Goal: Information Seeking & Learning: Compare options

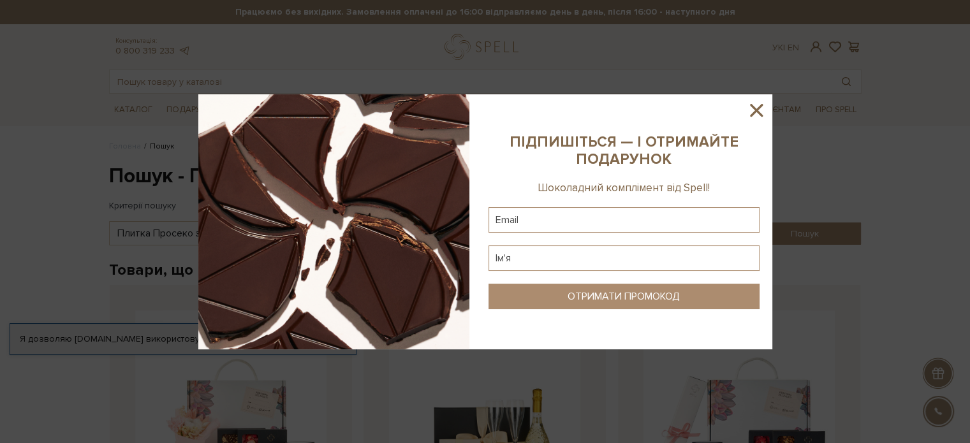
click at [750, 114] on icon at bounding box center [757, 111] width 22 height 22
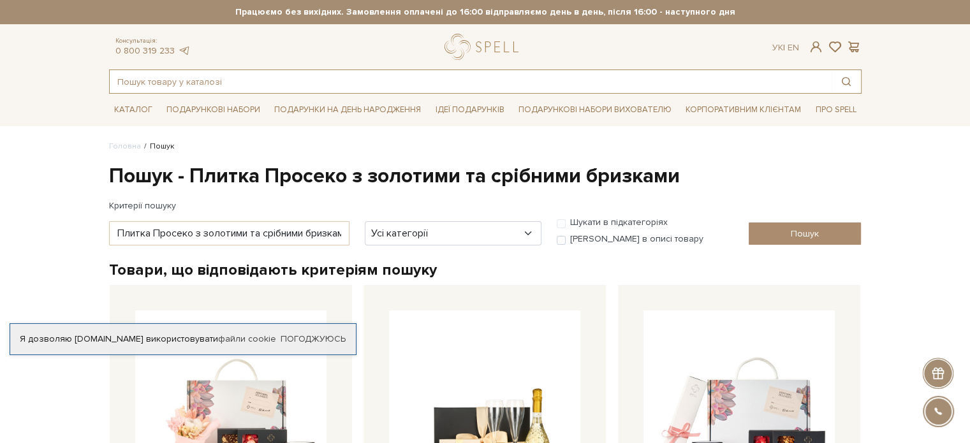
click at [347, 86] on input "text" at bounding box center [471, 81] width 722 height 23
paste input "Трюфель віденський цукерка шоколадна"
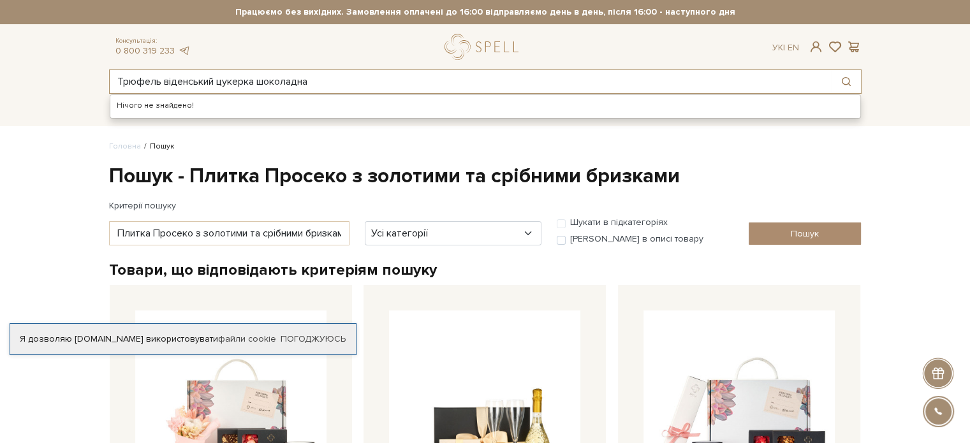
type input "Трюфель віденський цукерка шоколадна"
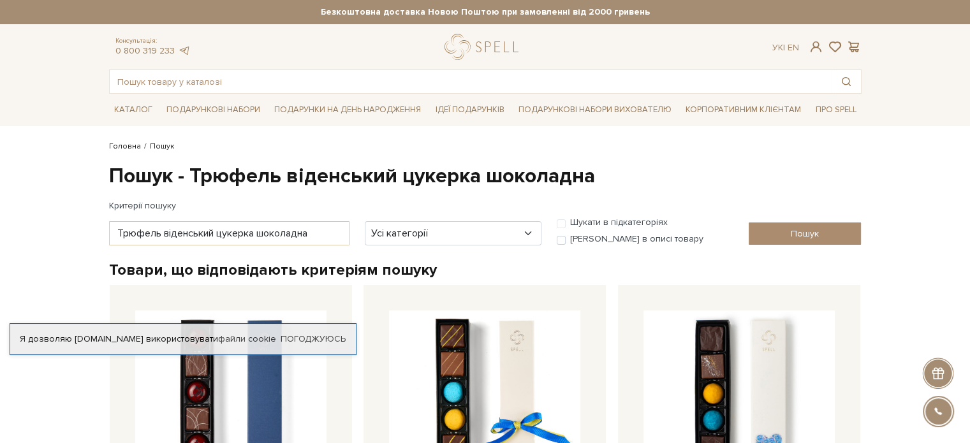
click at [128, 148] on link "Головна" at bounding box center [125, 147] width 32 height 10
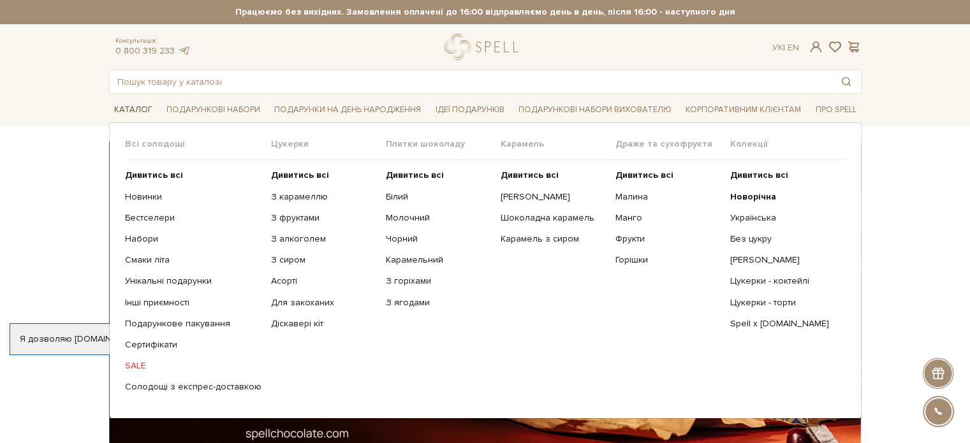
click at [133, 105] on link "Каталог" at bounding box center [133, 110] width 48 height 20
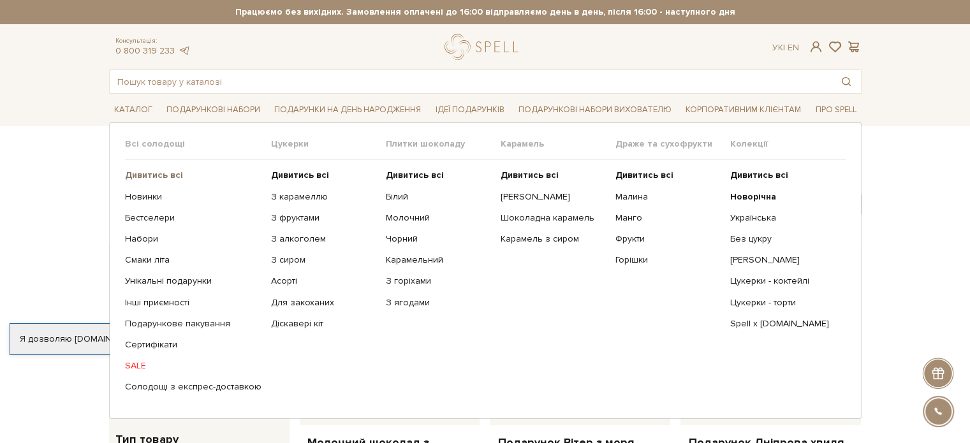
click at [156, 174] on b "Дивитись всі" at bounding box center [154, 175] width 58 height 11
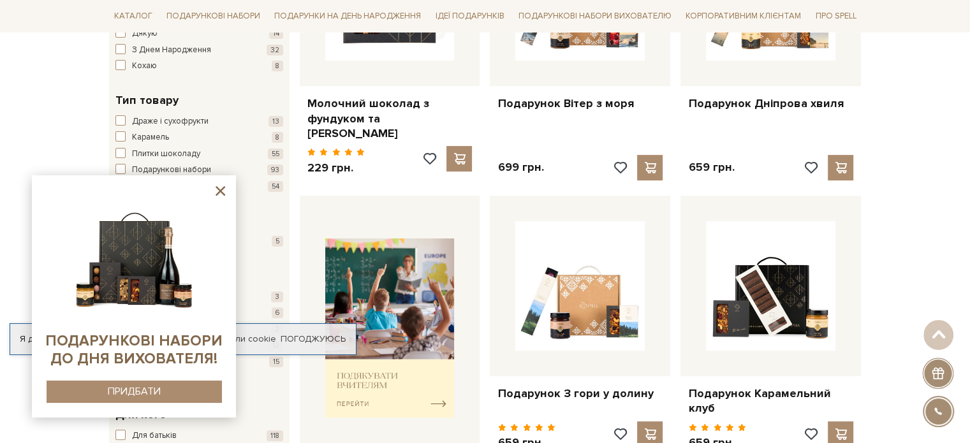
scroll to position [128, 0]
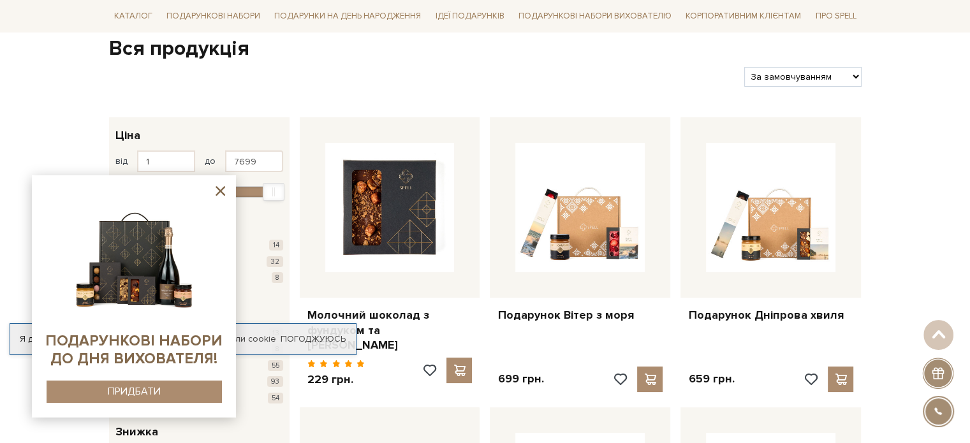
click at [222, 191] on icon at bounding box center [221, 191] width 10 height 10
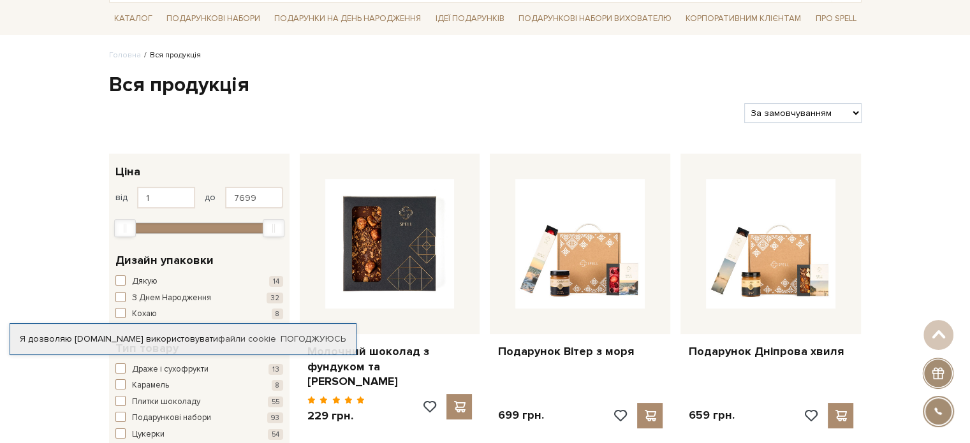
scroll to position [0, 0]
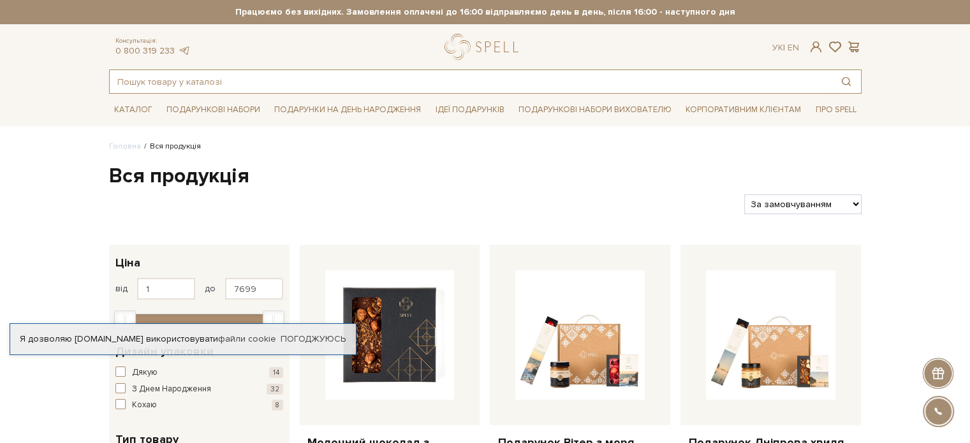
click at [216, 82] on input "text" at bounding box center [471, 81] width 722 height 23
paste input "Трюфель малиновий цукерка шоколадна жовта"
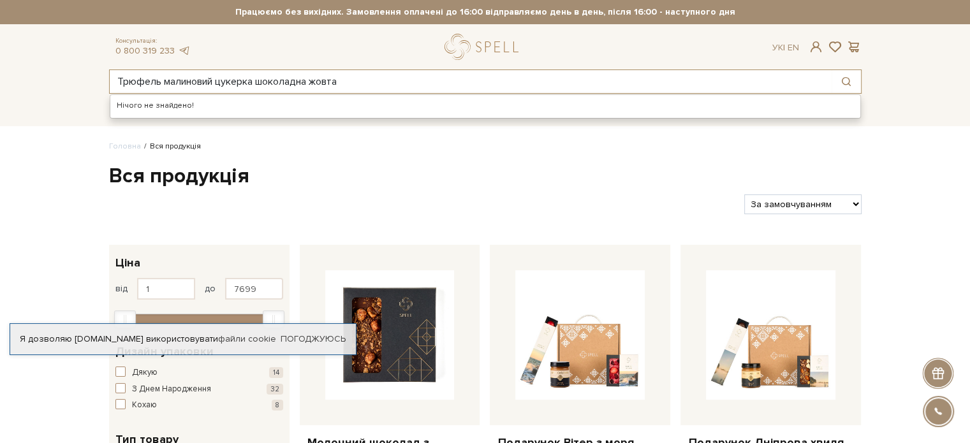
type input "Трюфель малиновий цукерка шоколадна жовта"
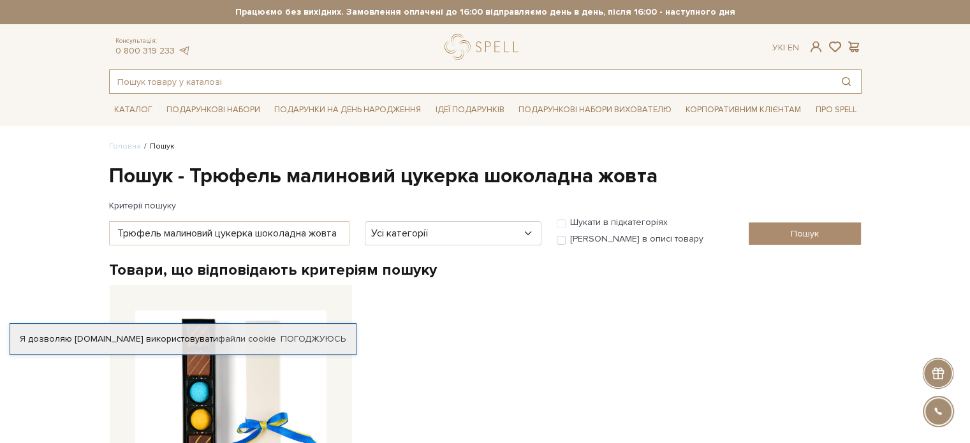
click at [214, 79] on input "text" at bounding box center [471, 81] width 722 height 23
paste input "Сет "СК" новий"
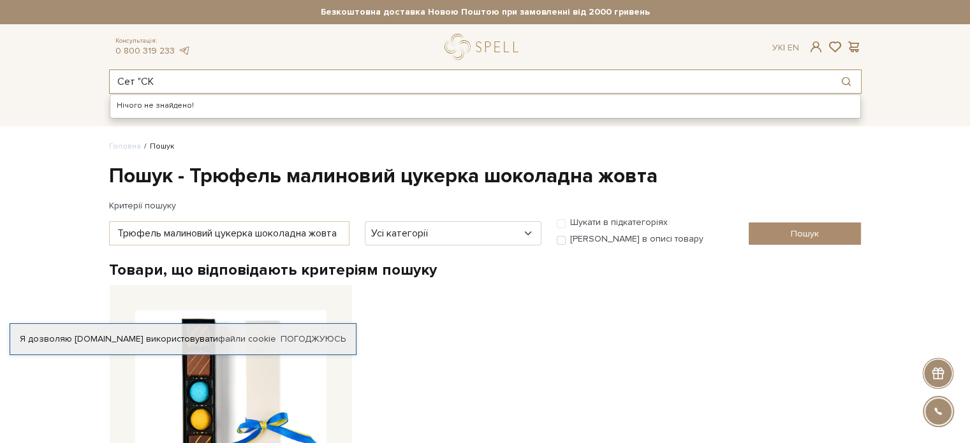
click at [140, 79] on input "Сет "СК" at bounding box center [471, 81] width 722 height 23
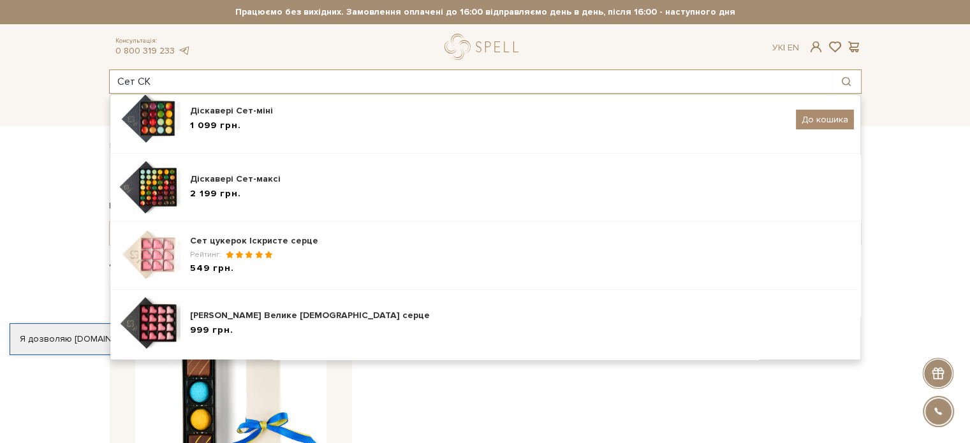
click at [268, 85] on input "Сет СК" at bounding box center [471, 81] width 722 height 23
drag, startPoint x: 145, startPoint y: 81, endPoint x: 94, endPoint y: 80, distance: 51.7
click at [94, 80] on header "Безкоштовна доставка Новою Поштою при замовленні від 2000 гривень Працюємо без …" at bounding box center [485, 47] width 970 height 94
paste input "спресо цукерка нарізна"
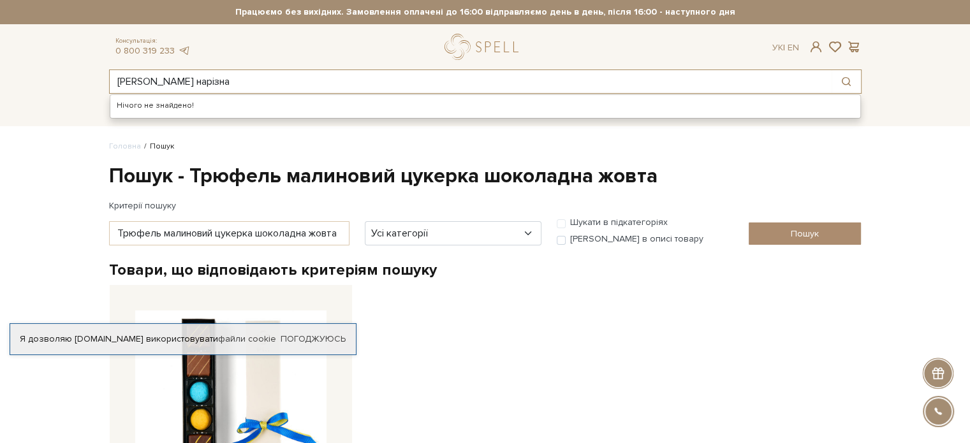
type input "Еспресо цукерка нарізна"
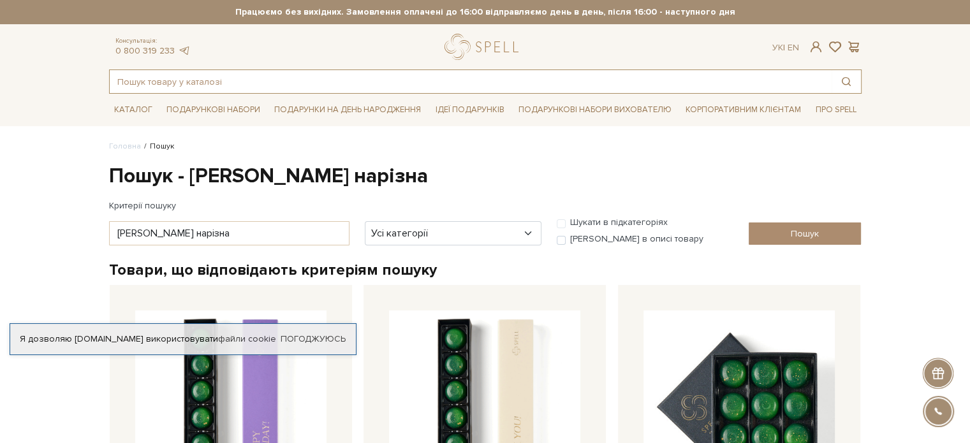
click at [263, 85] on input "text" at bounding box center [471, 81] width 722 height 23
paste input "Плитка з білого шоколаду з журавлиною, вишнею та малиною н/ф"
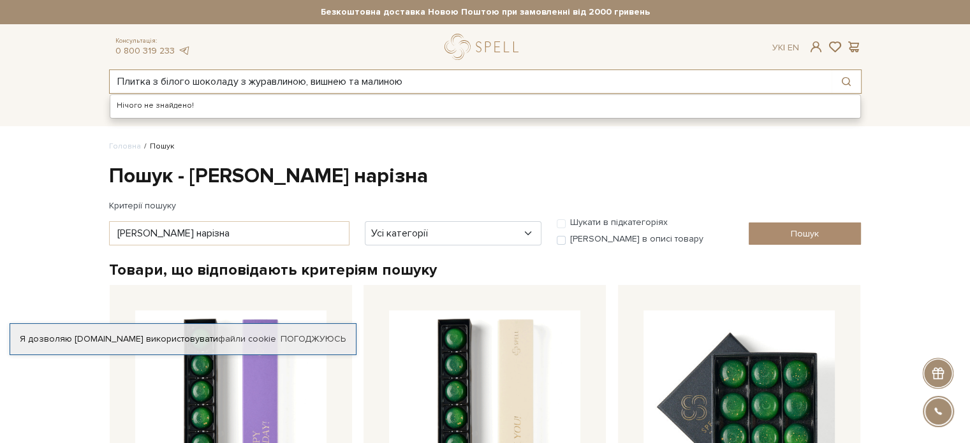
type input "Плитка з білого шоколаду з журавлиною, вишнею та малиною"
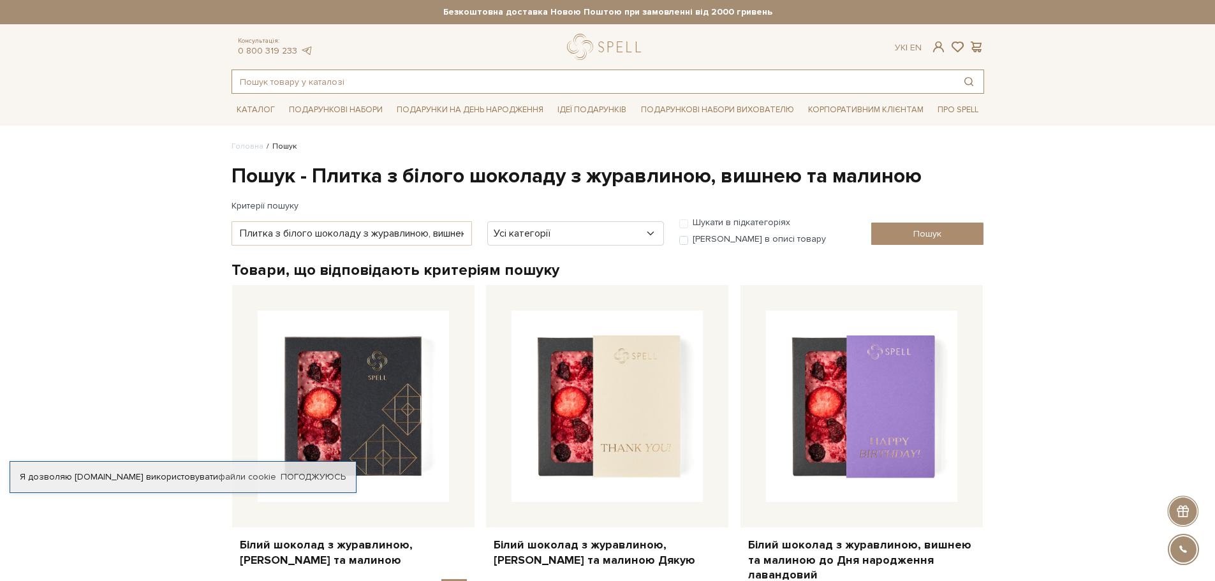
click at [357, 79] on input "text" at bounding box center [593, 81] width 722 height 23
paste input "Плитка з молочного шоколаду з вишневим марципаном"
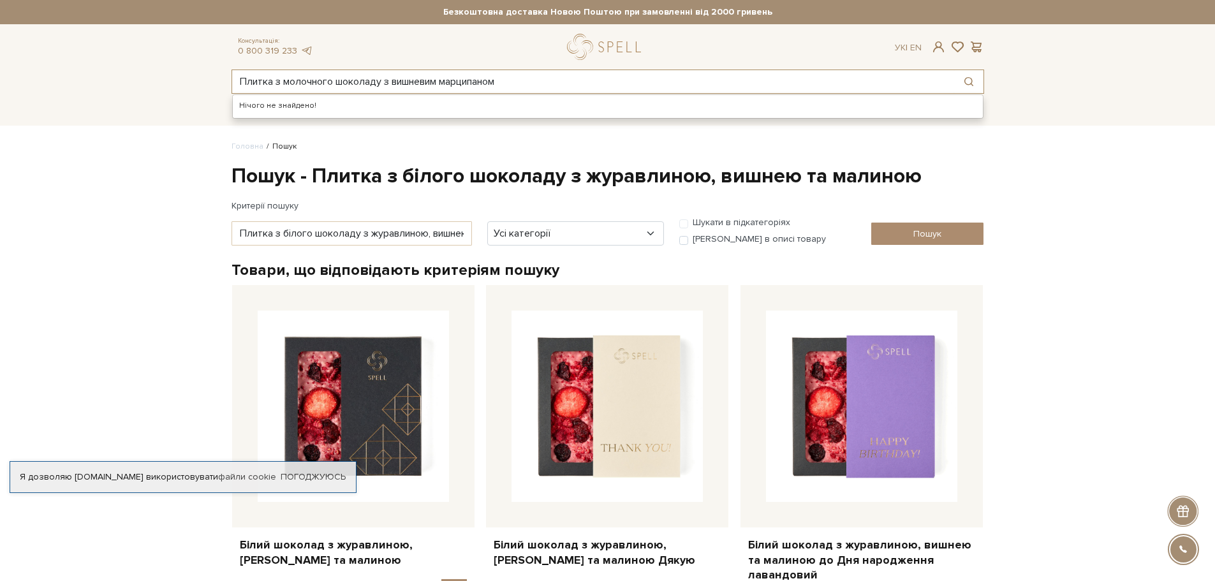
type input "Плитка з молочного шоколаду з вишневим марципаном"
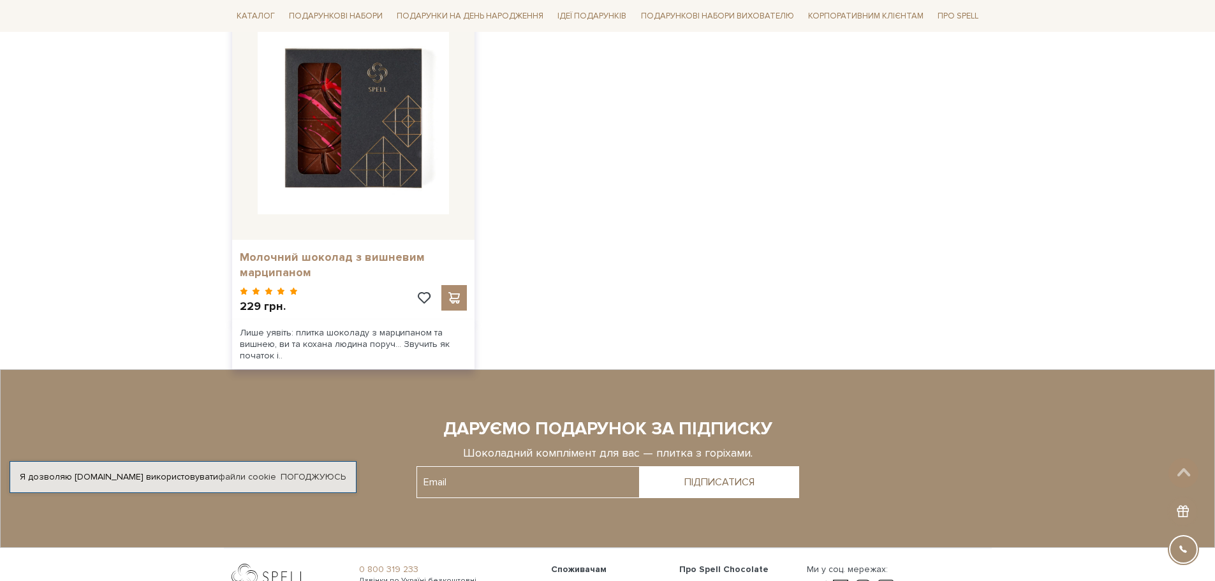
scroll to position [255, 0]
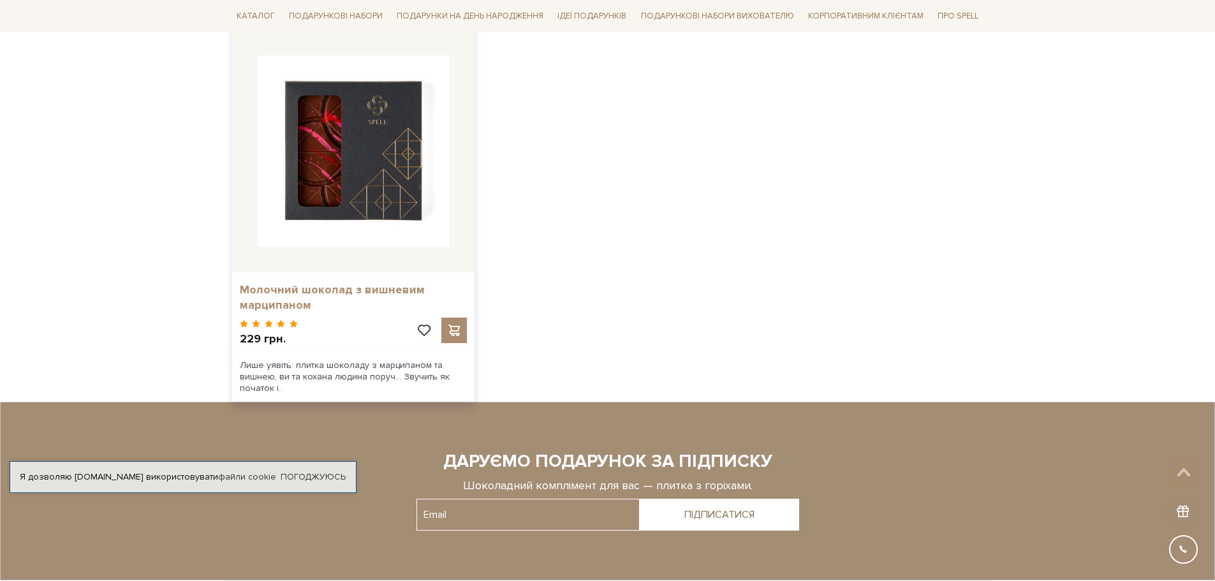
click at [334, 288] on link "Молочний шоколад з вишневим марципаном" at bounding box center [353, 298] width 227 height 30
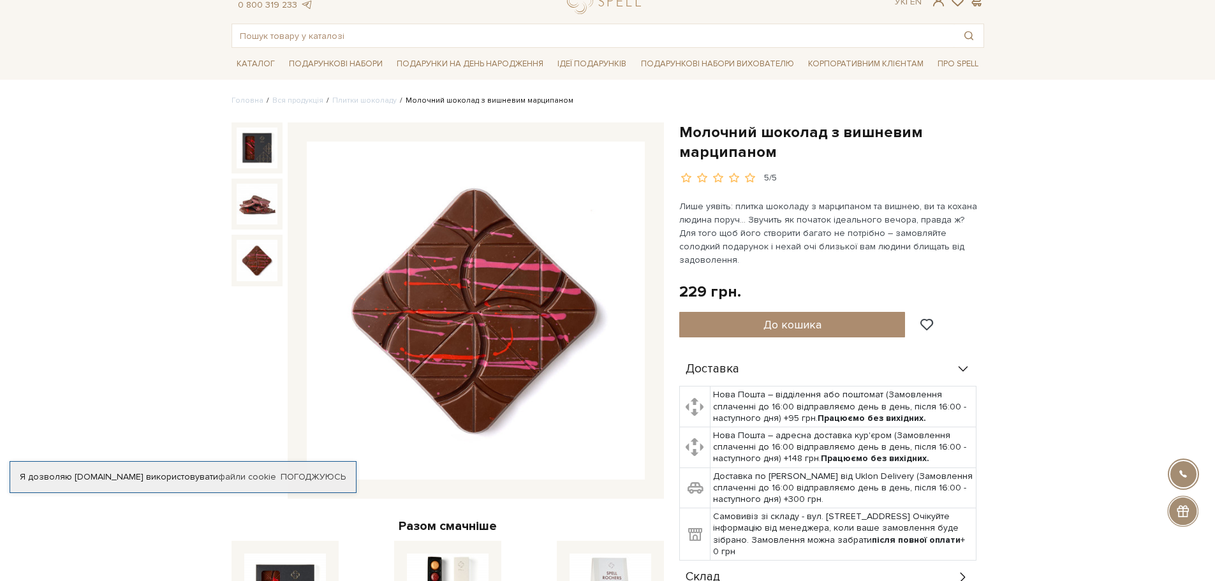
scroll to position [64, 0]
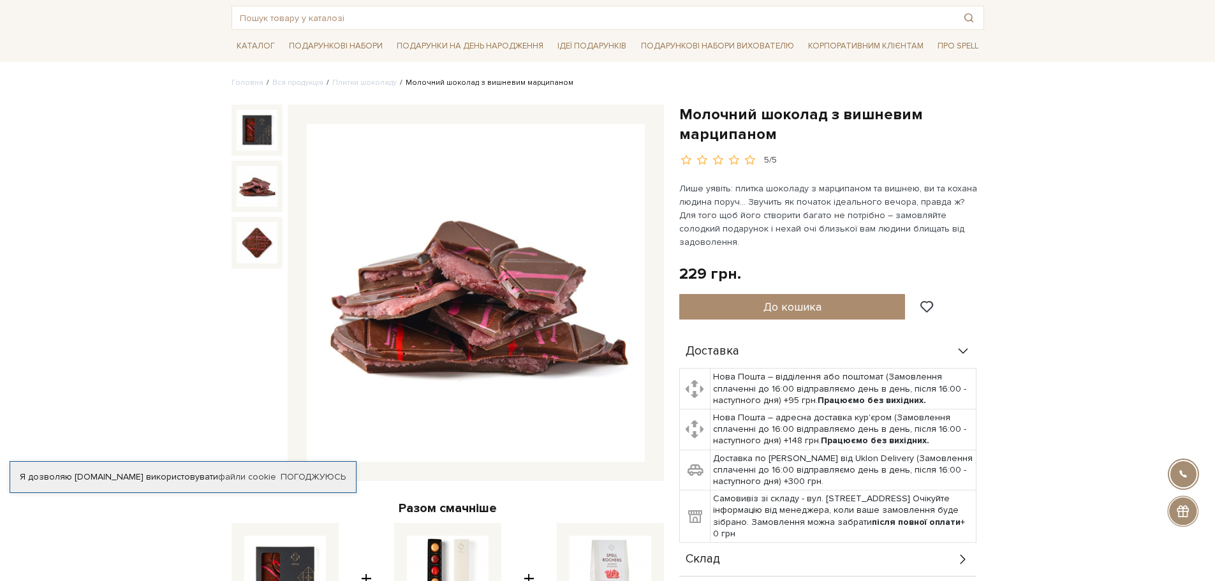
click at [268, 180] on img at bounding box center [257, 186] width 41 height 41
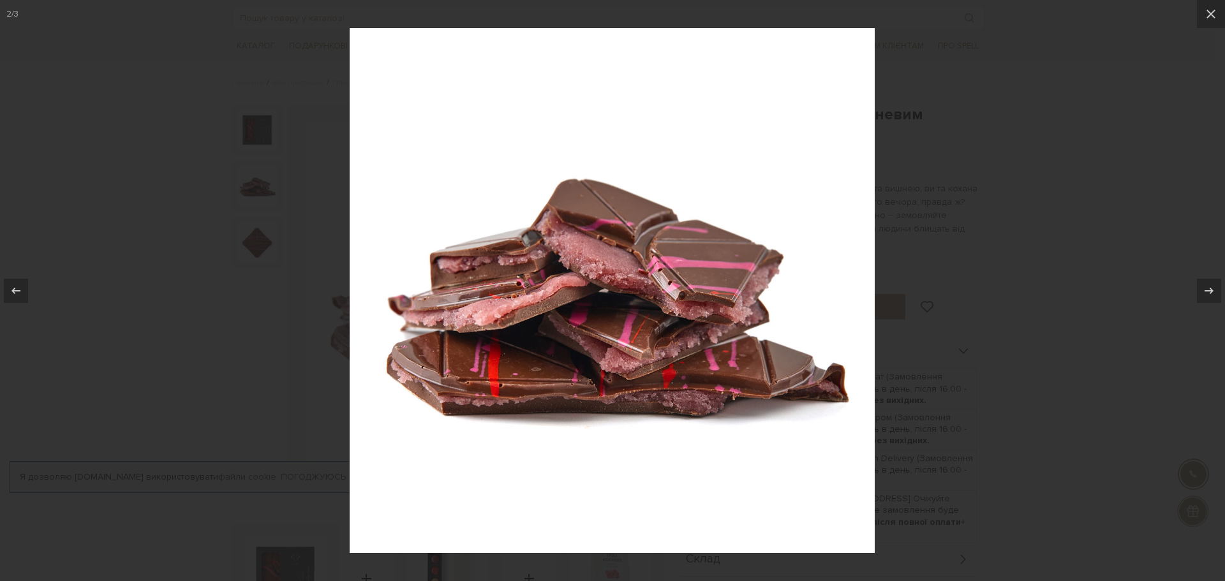
click at [251, 244] on div at bounding box center [612, 290] width 1225 height 581
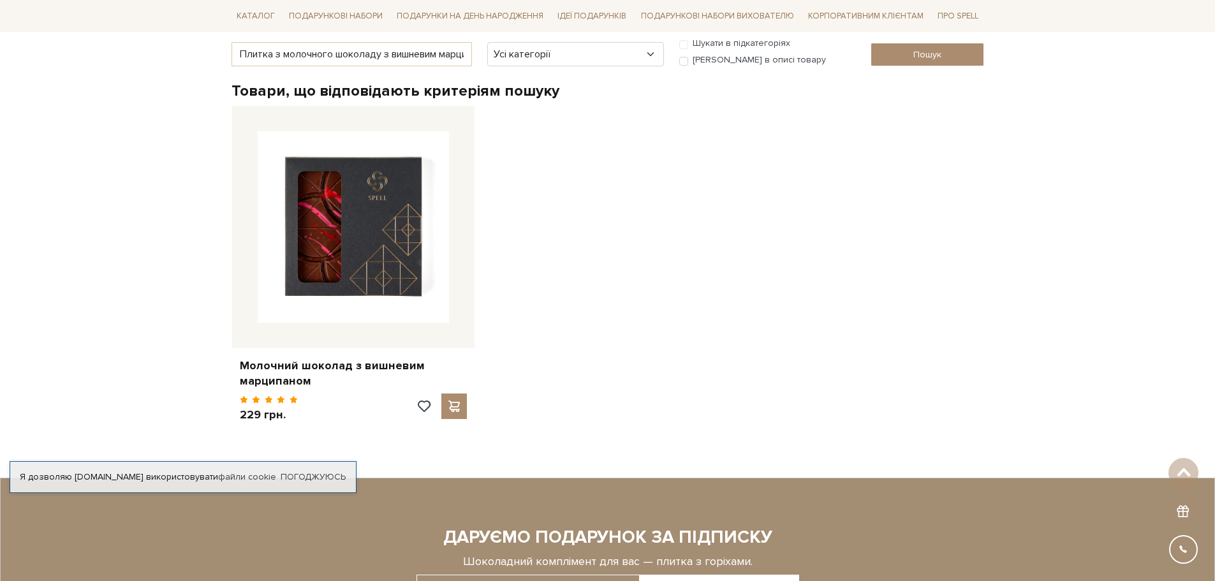
scroll to position [64, 0]
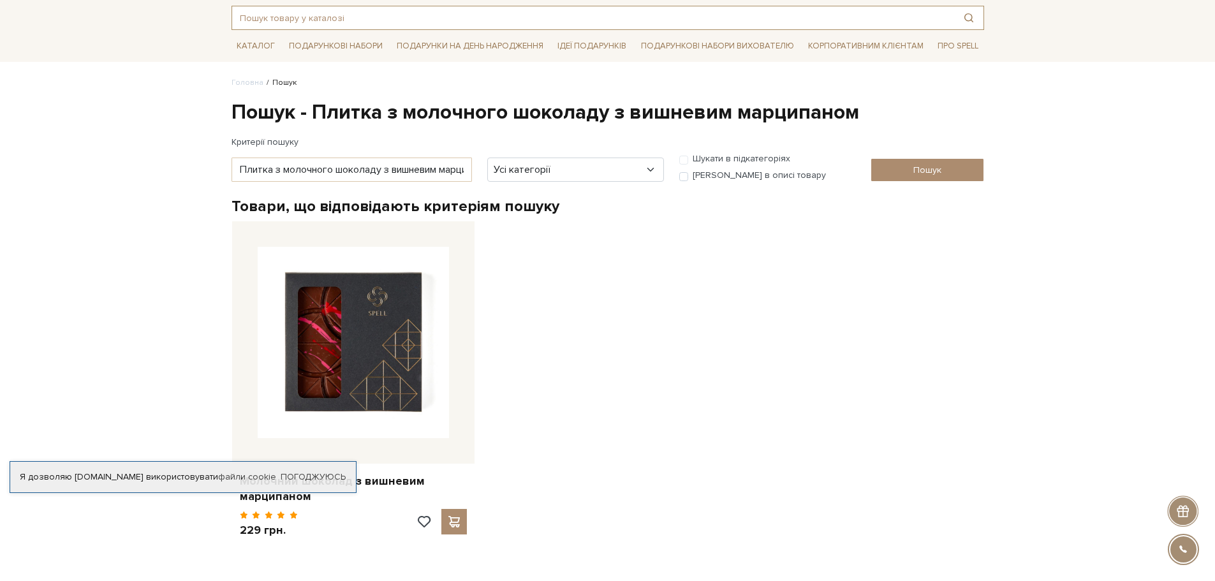
click at [323, 20] on input "text" at bounding box center [593, 17] width 722 height 23
paste input "Плитка з молочного шоколаду та горіхового асорт"
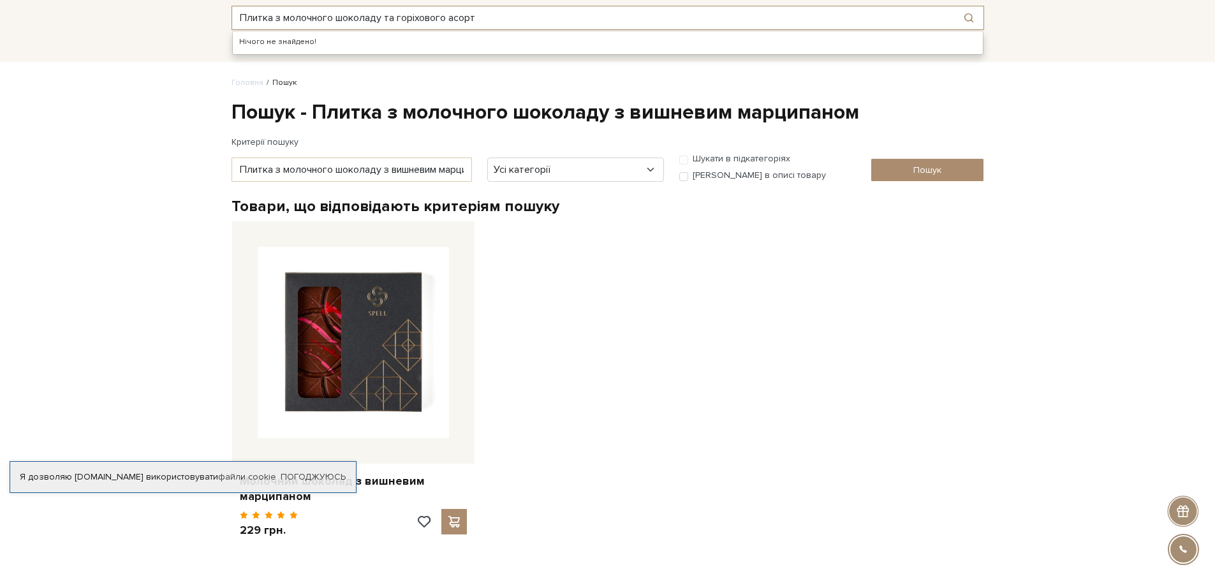
type input "Плитка з молочного шоколаду та горіхового асорт"
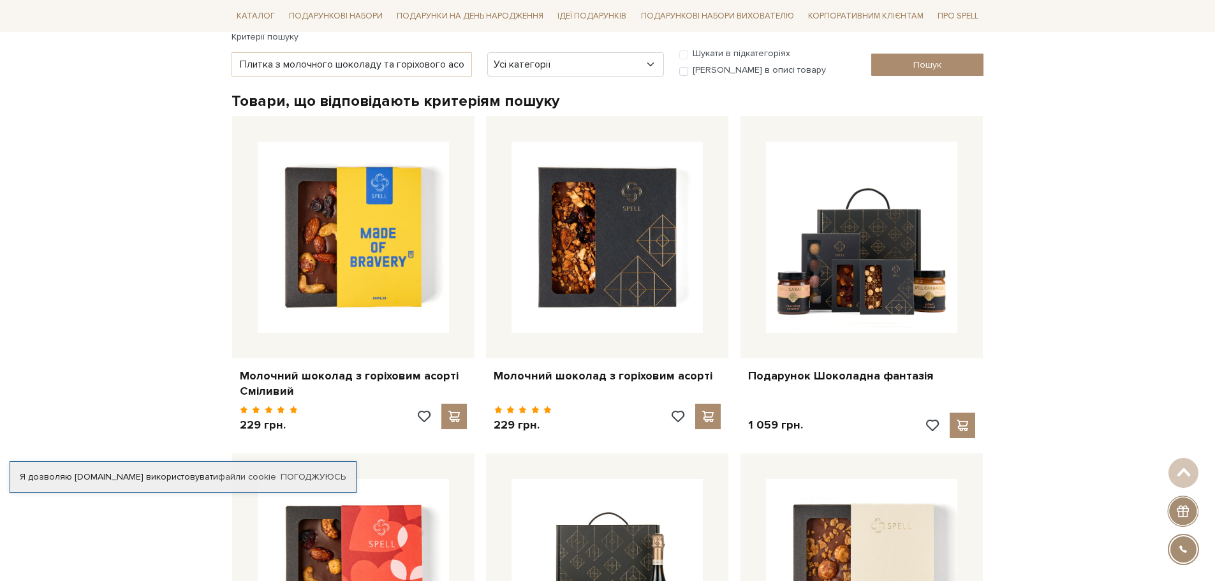
scroll to position [191, 0]
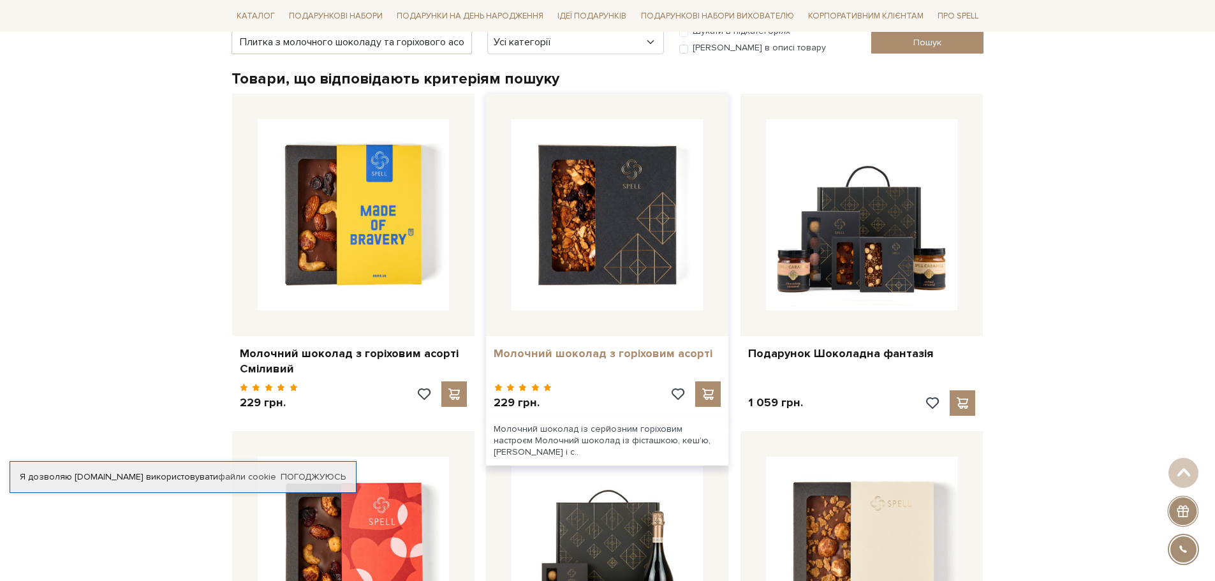
click at [592, 350] on link "Молочний шоколад з горіховим асорті" at bounding box center [607, 353] width 227 height 15
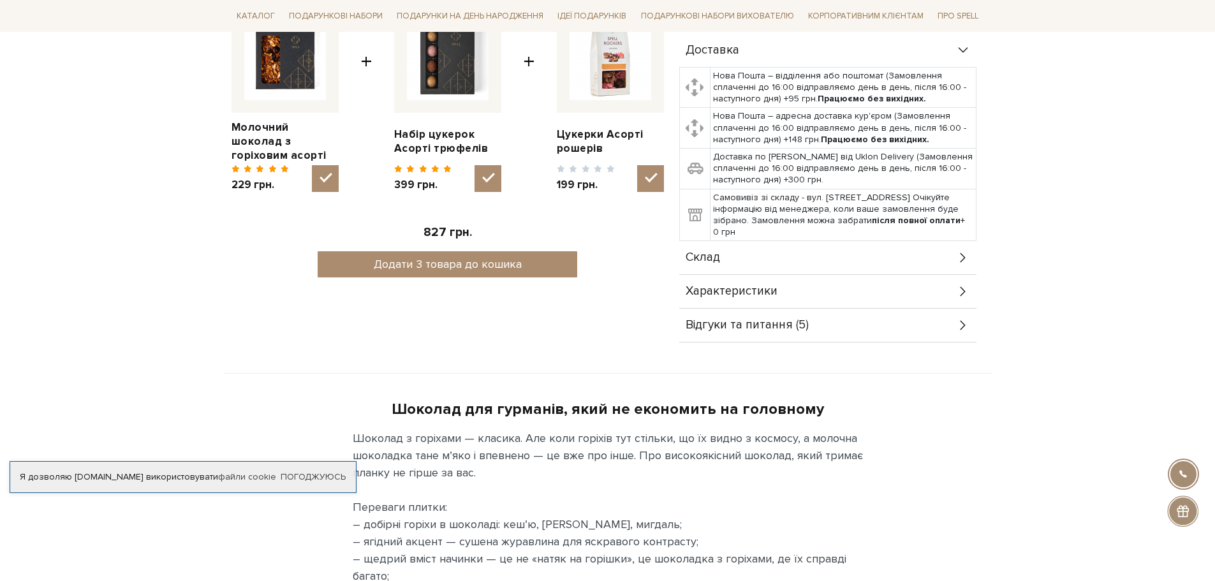
scroll to position [638, 0]
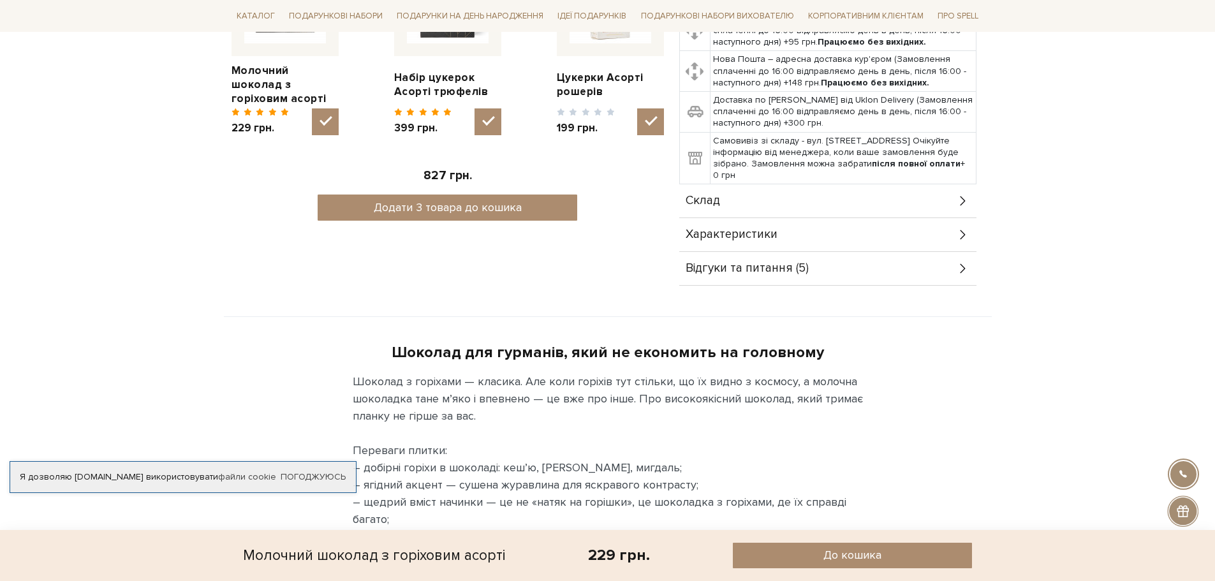
click at [746, 270] on span "Відгуки та питання (5)" at bounding box center [747, 268] width 123 height 11
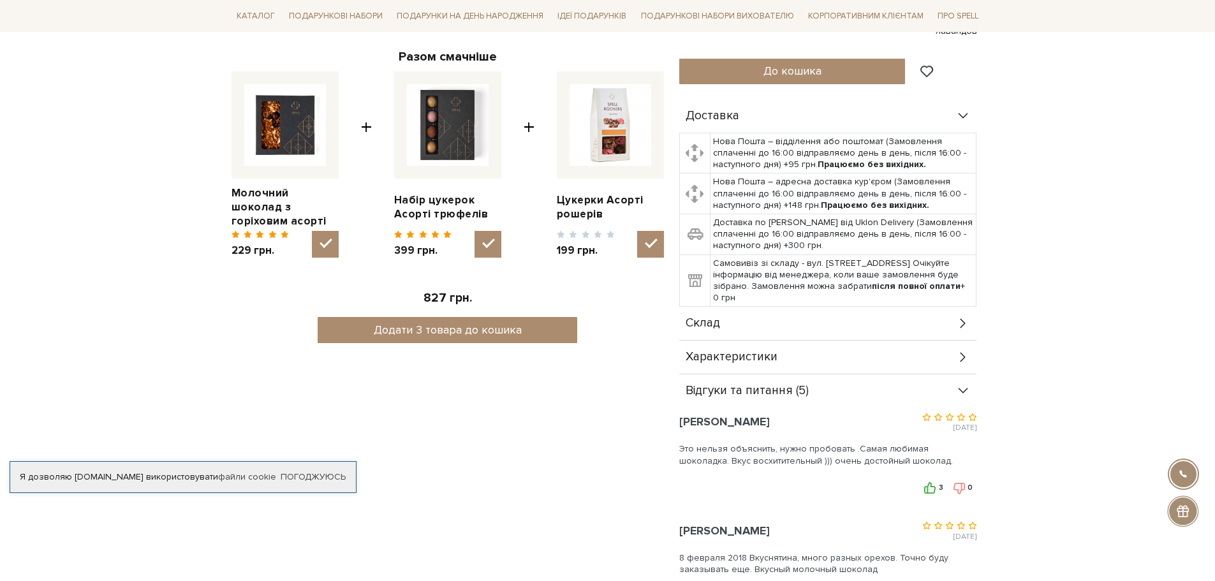
scroll to position [574, 0]
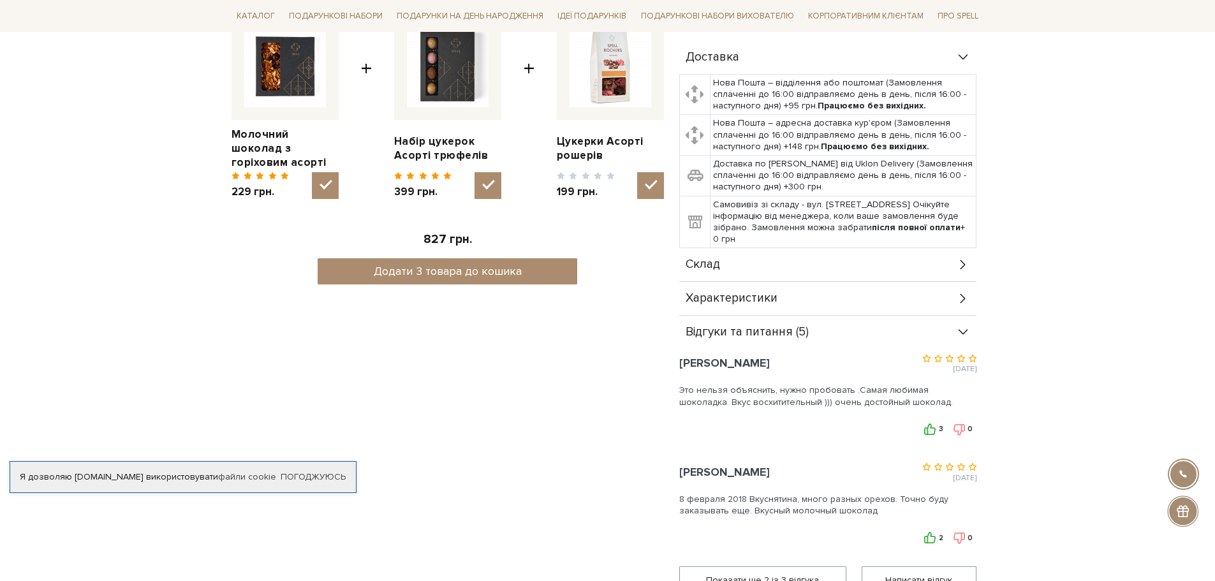
click at [716, 301] on span "Характеристики" at bounding box center [732, 298] width 92 height 11
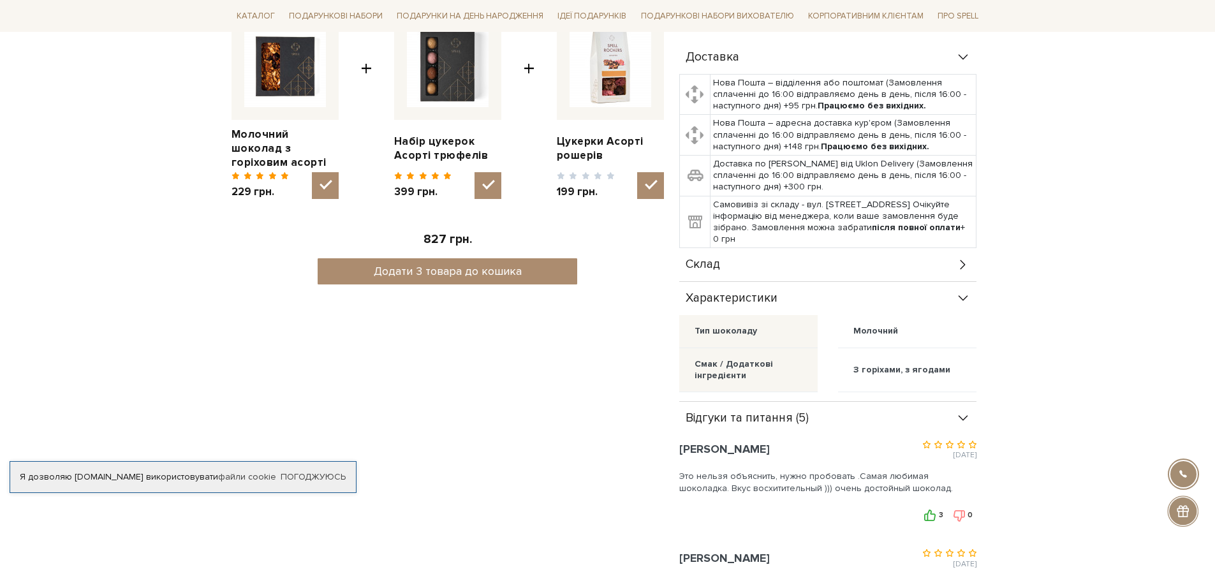
click at [712, 262] on span "Склад" at bounding box center [703, 264] width 34 height 11
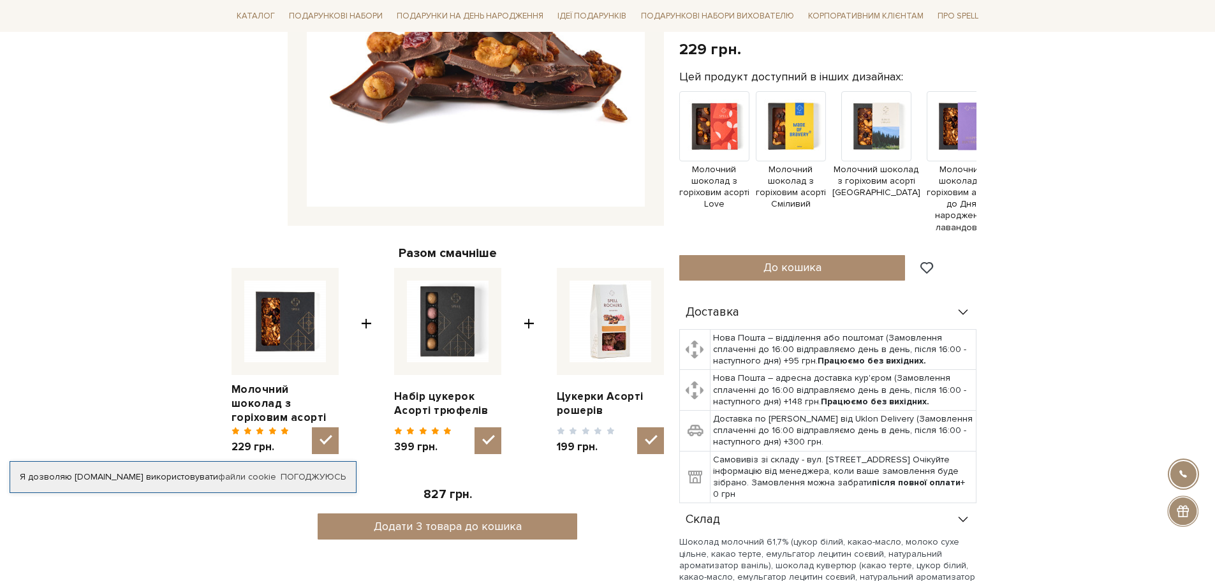
scroll to position [0, 0]
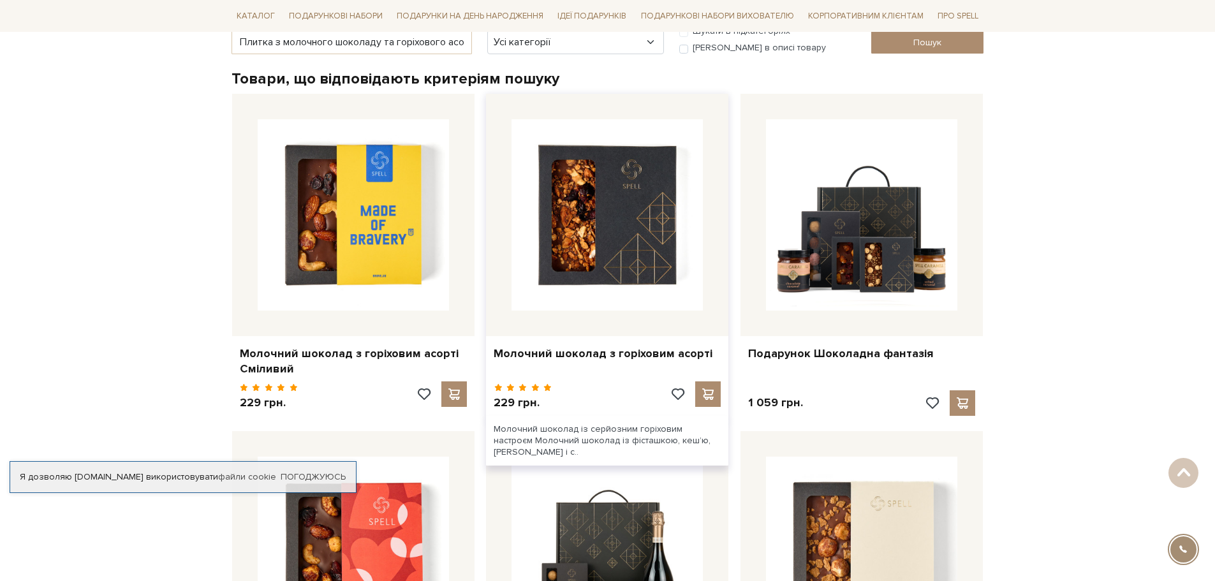
scroll to position [191, 0]
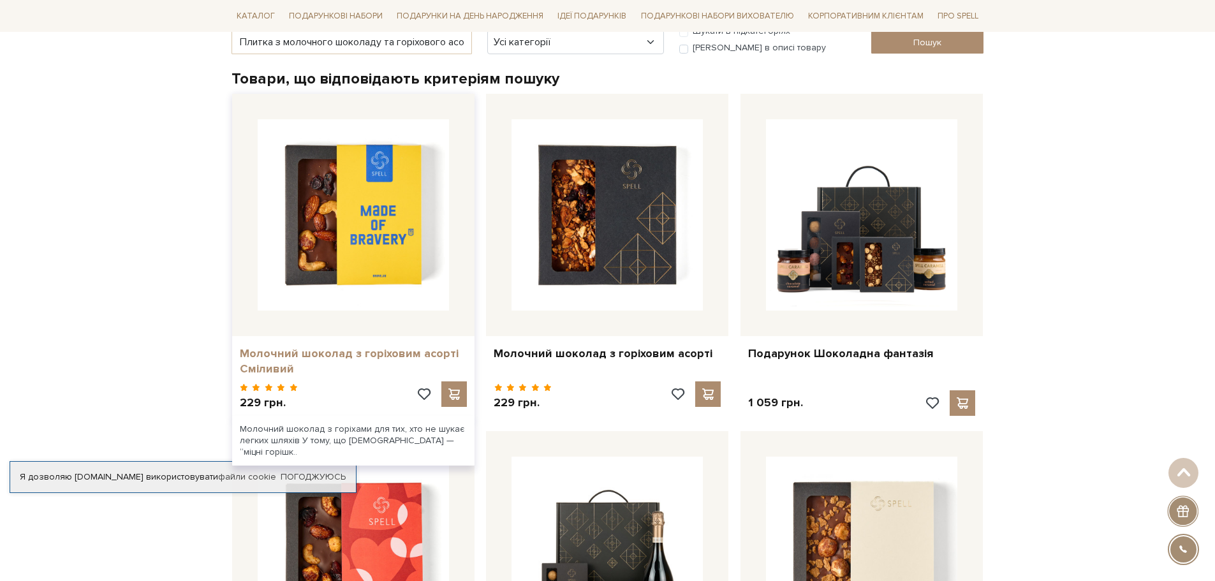
click at [348, 353] on link "Молочний шоколад з горіховим асорті Сміливий" at bounding box center [353, 361] width 227 height 30
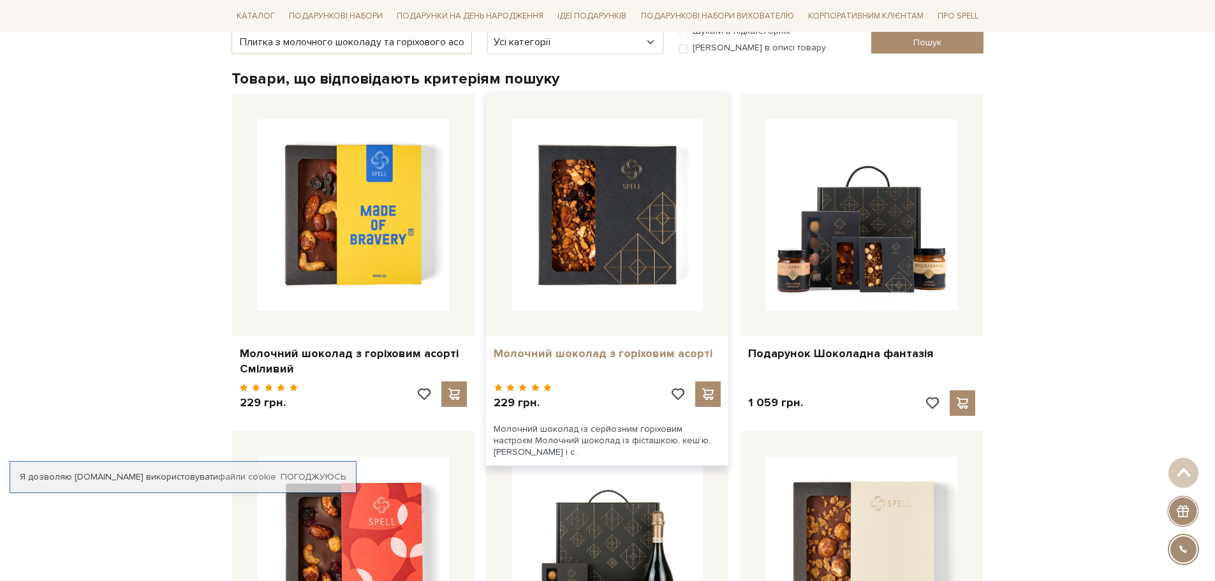
scroll to position [191, 0]
click at [534, 351] on link "Молочний шоколад з горіховим асорті" at bounding box center [607, 353] width 227 height 15
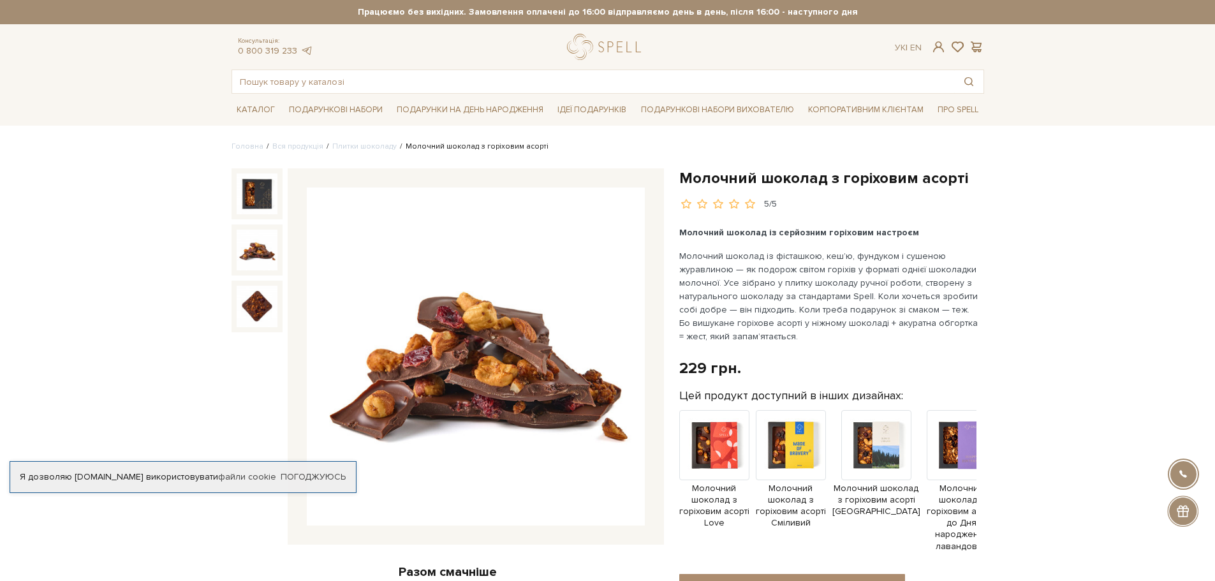
click at [254, 247] on img at bounding box center [257, 250] width 41 height 41
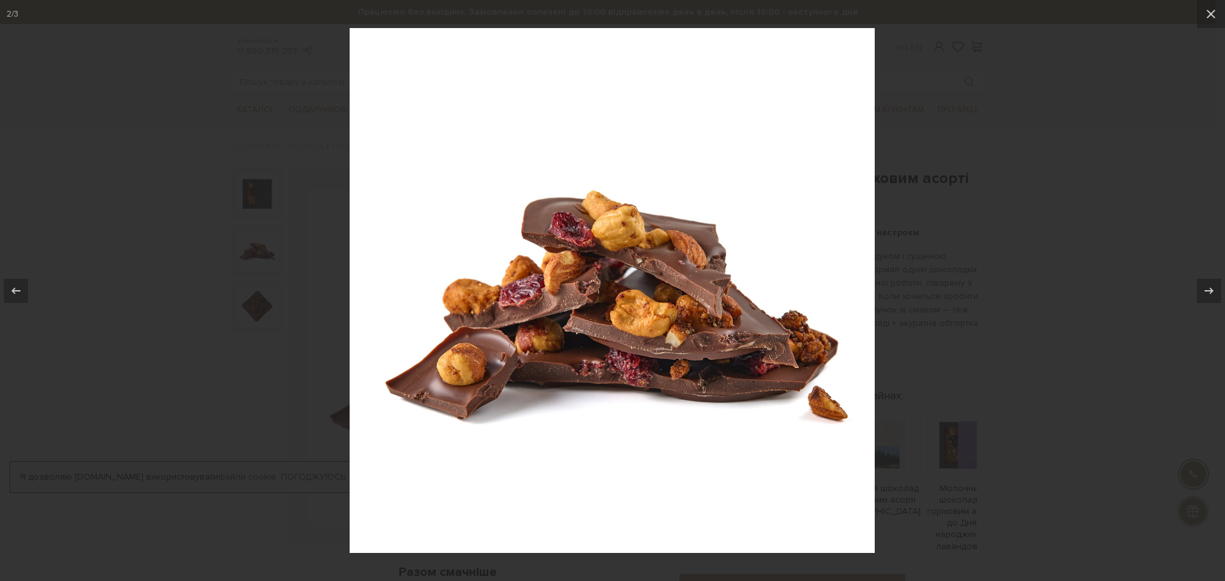
click at [151, 347] on div at bounding box center [612, 290] width 1225 height 581
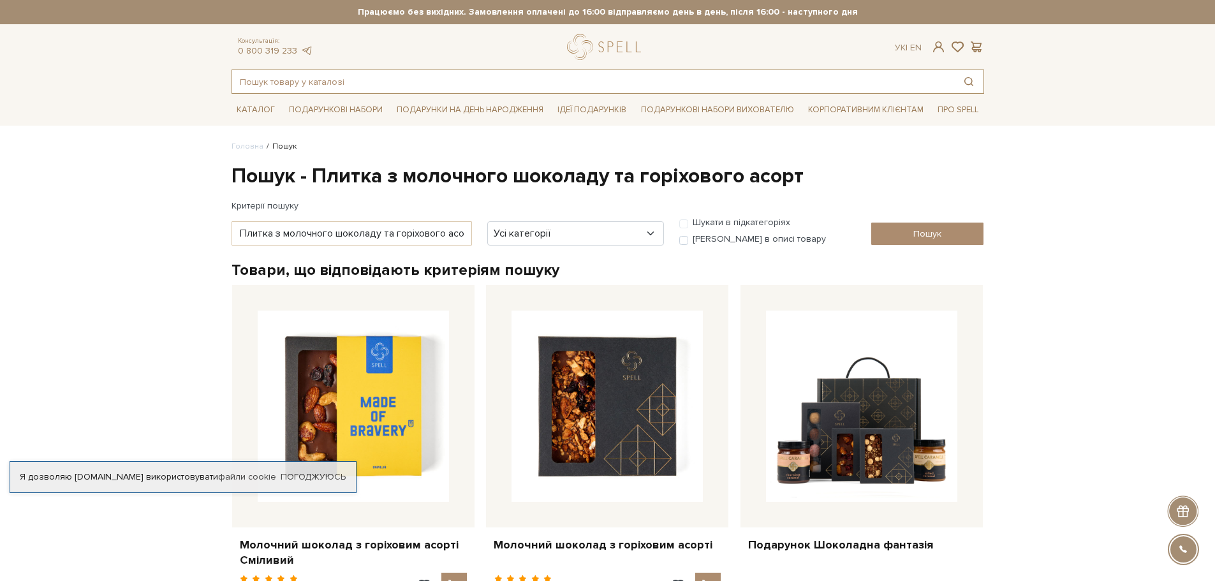
click at [321, 80] on input "text" at bounding box center [593, 81] width 722 height 23
paste input "Плитка Просеко з золотими та срібними бризками"
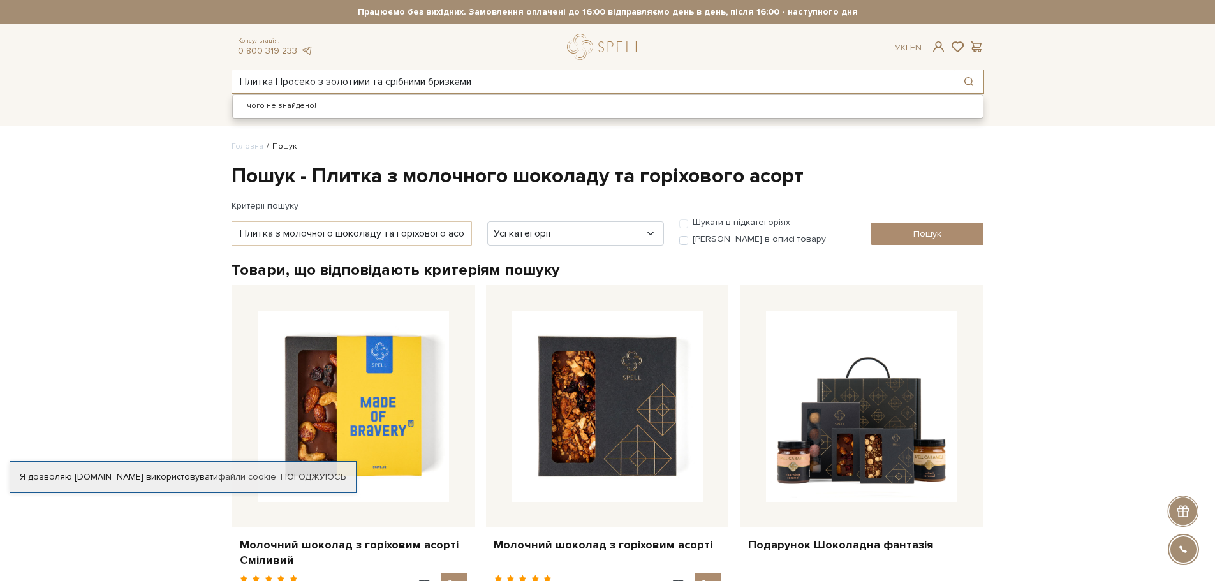
type input "Плитка Просеко з золотими та срібними бризками"
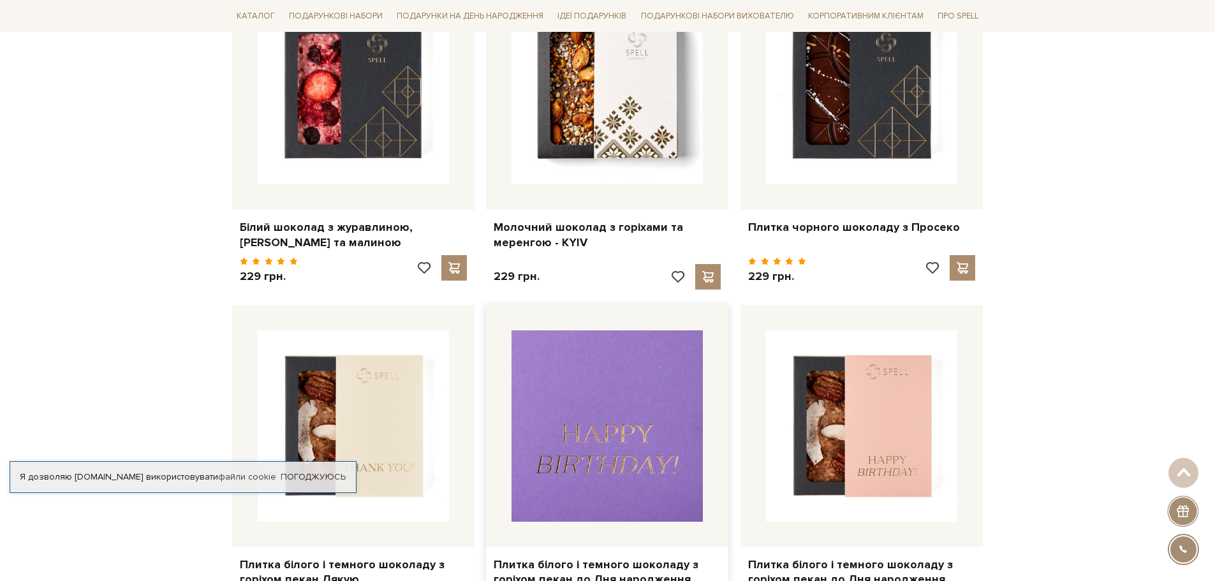
scroll to position [1212, 0]
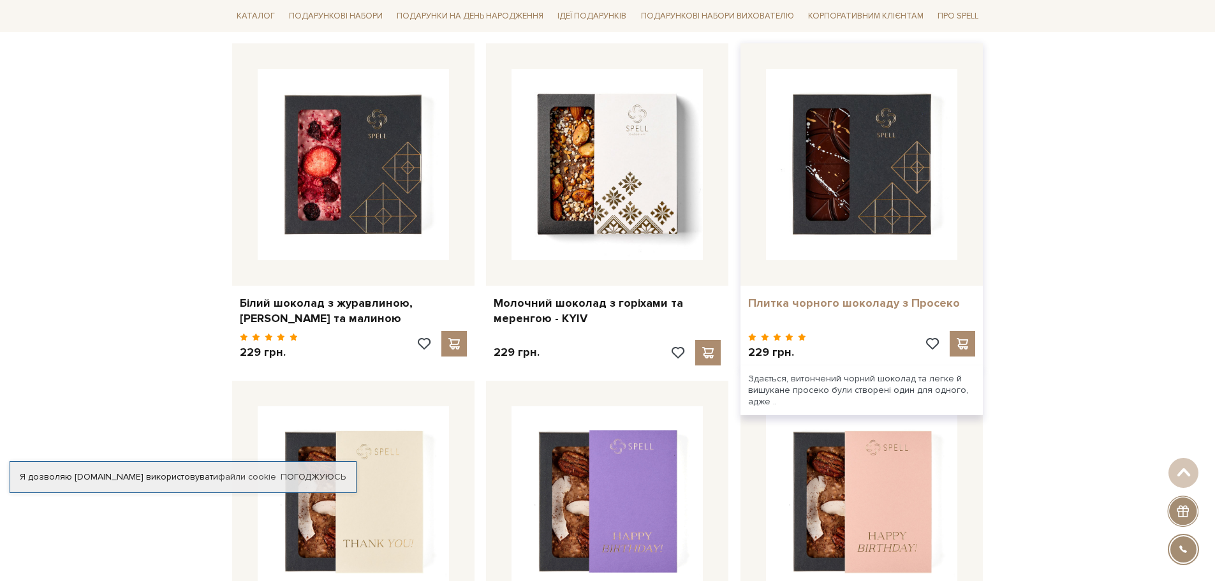
click at [839, 299] on link "Плитка чорного шоколаду з Просеко" at bounding box center [861, 303] width 227 height 15
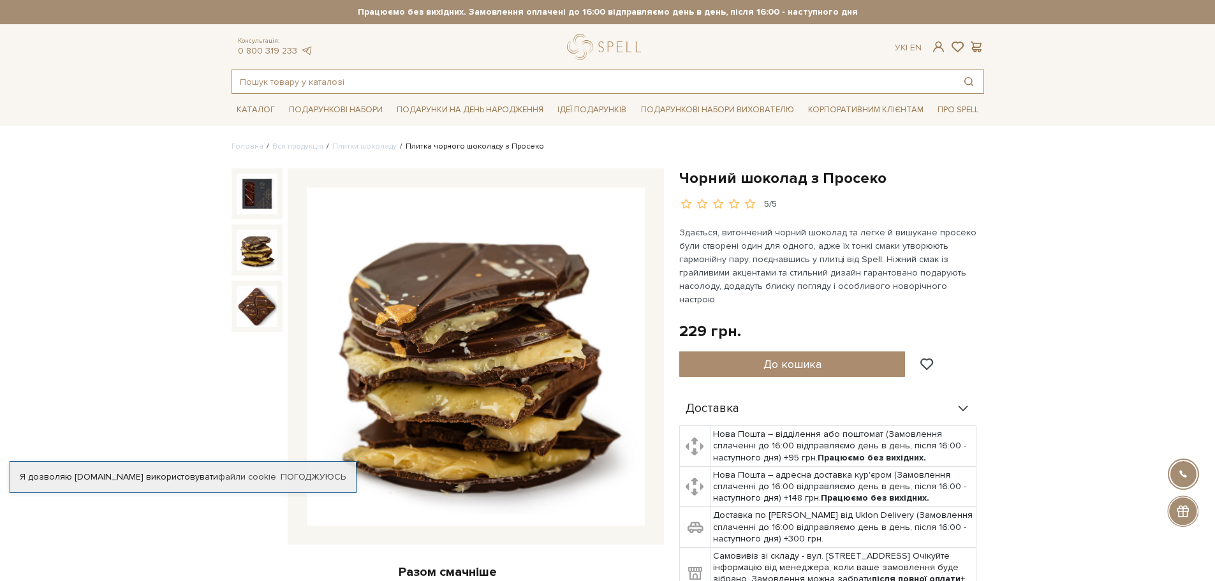
click at [262, 82] on input "text" at bounding box center [593, 81] width 722 height 23
paste input "Плитка Санта з подрібленим фундуком"
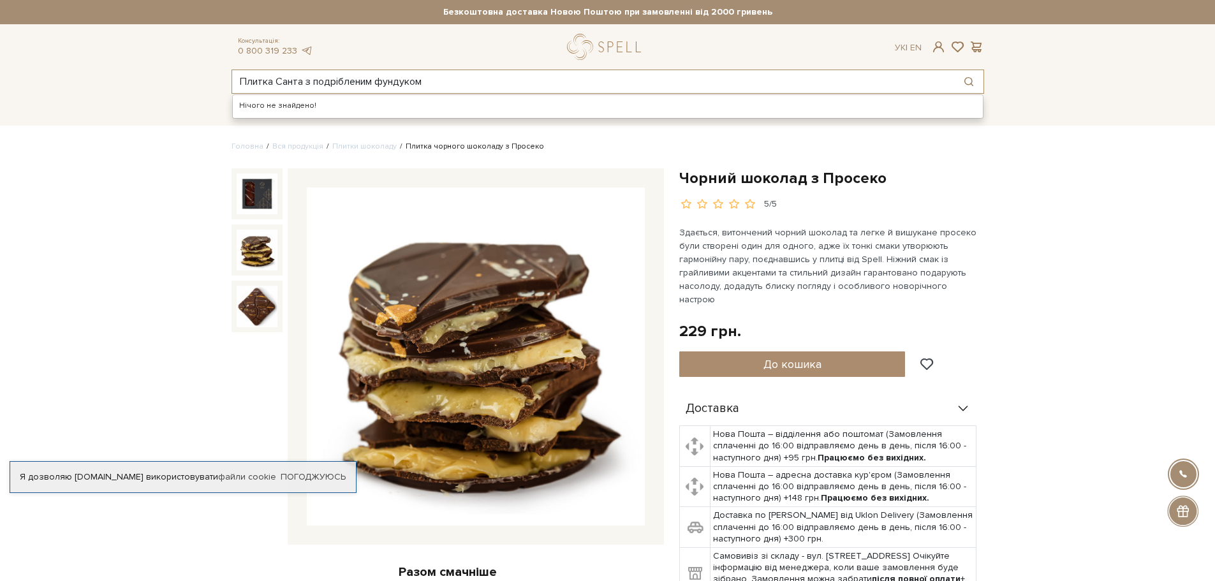
type input "Плитка Санта з подрібленим фундуком"
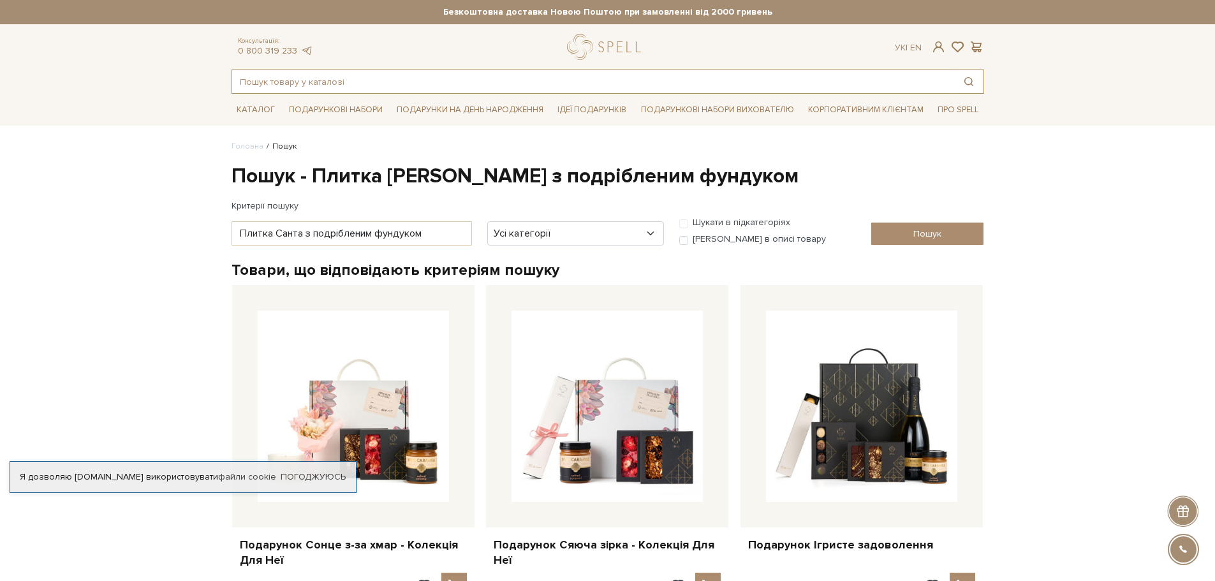
click at [273, 84] on input "text" at bounding box center [593, 81] width 722 height 23
paste input "Плитка солона карамель з мигдальним печивом та брауні"
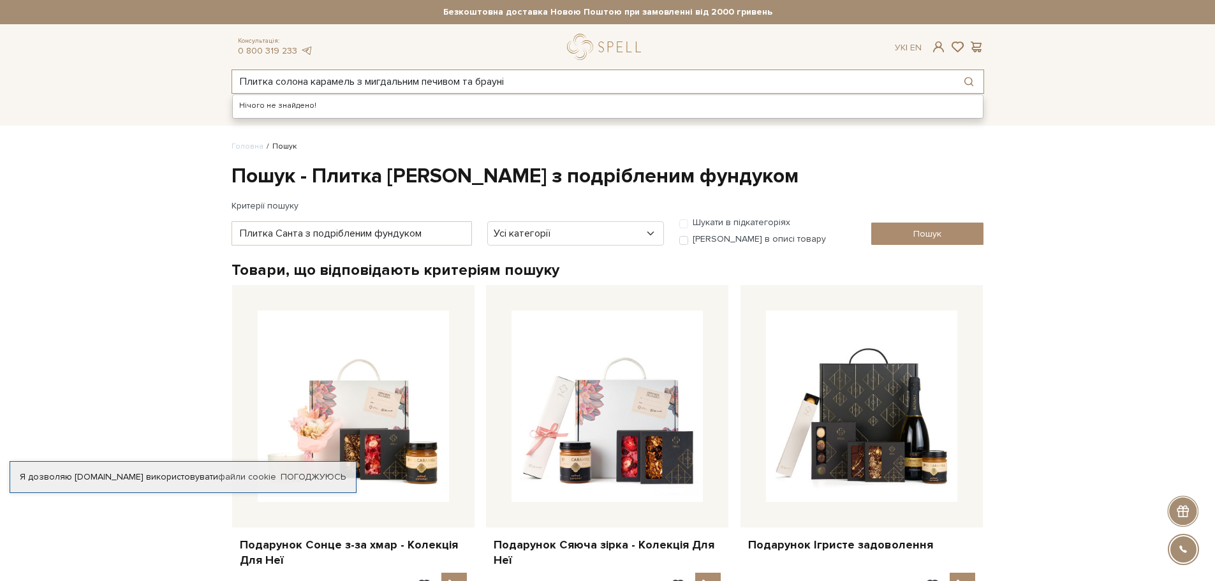
type input "Плитка солона карамель з мигдальним печивом та брауні"
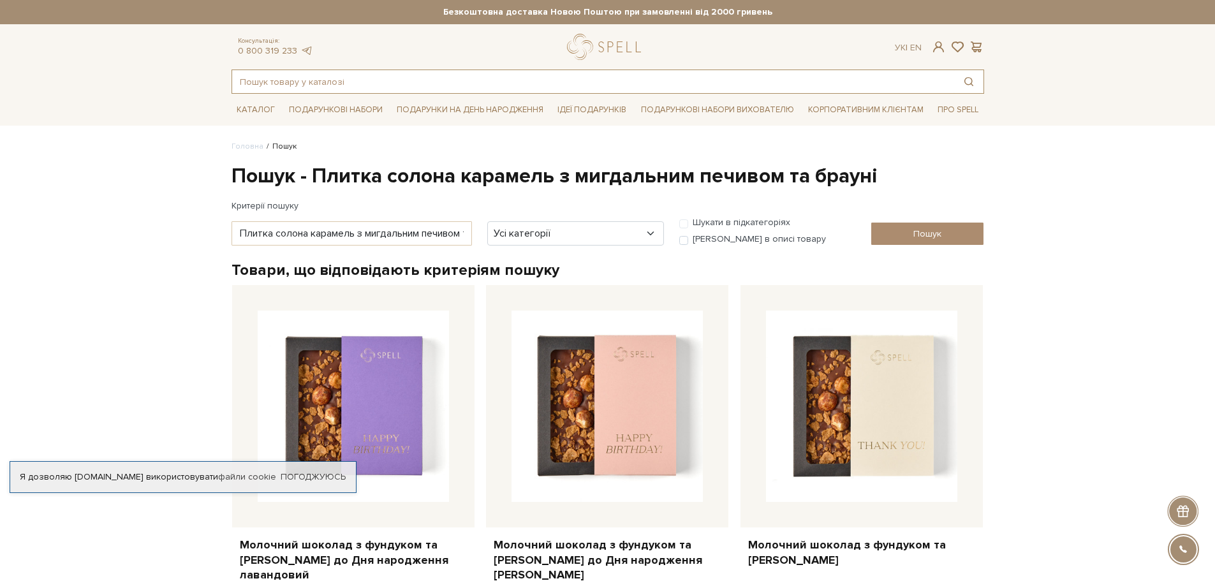
click at [270, 82] on input "text" at bounding box center [593, 81] width 722 height 23
paste input "Плитка Сніжинка з бризками кандуріна"
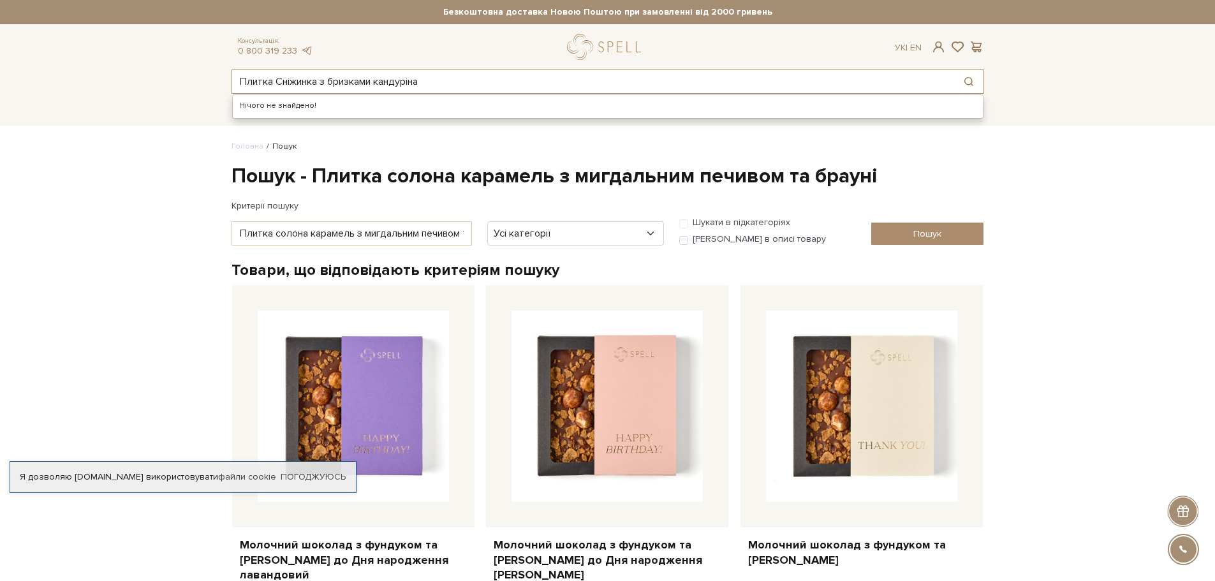
type input "Плитка Сніжинка з бризками кандуріна"
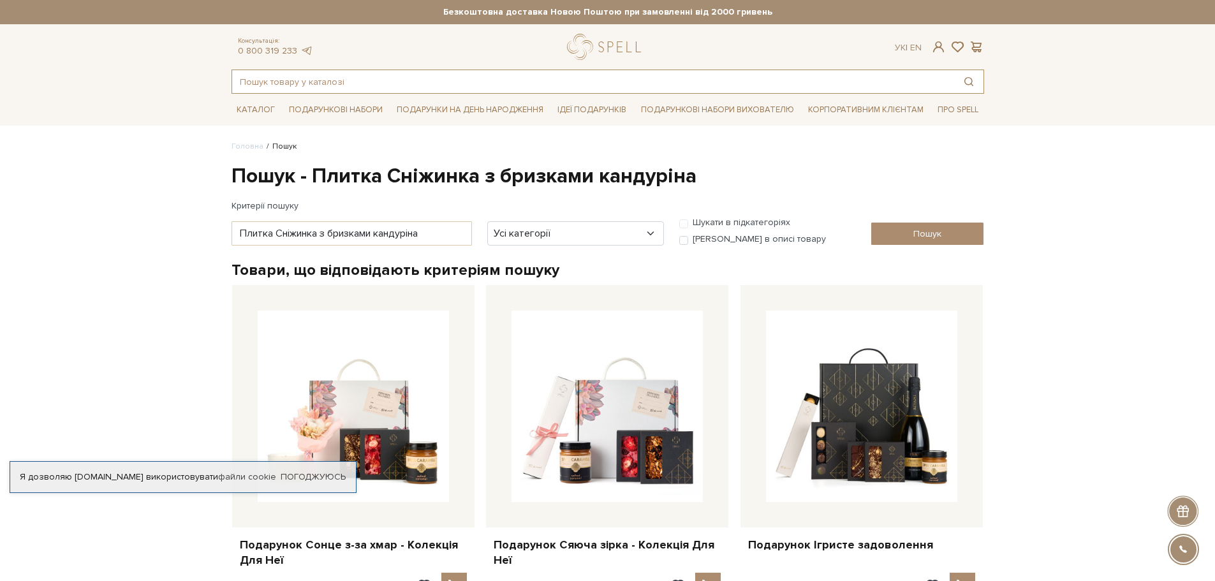
click at [314, 77] on input "text" at bounding box center [593, 81] width 722 height 23
paste input "Комплект цукерок для сету "СК" (корекс+цукерки)"
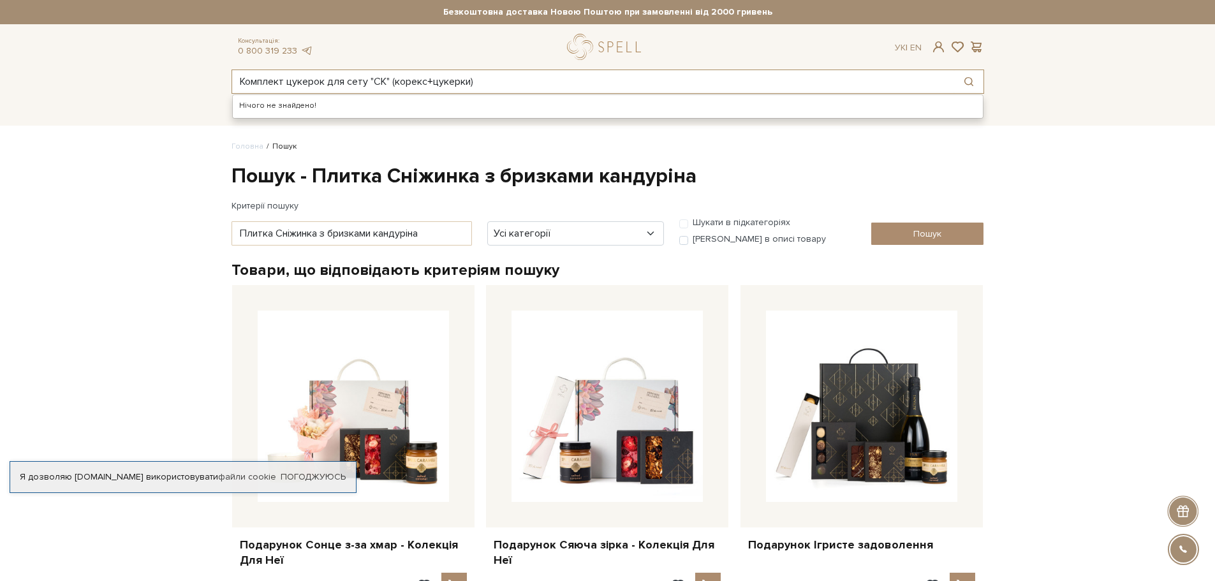
type input "Комплект цукерок для сету "СК" (корекс+цукерки)"
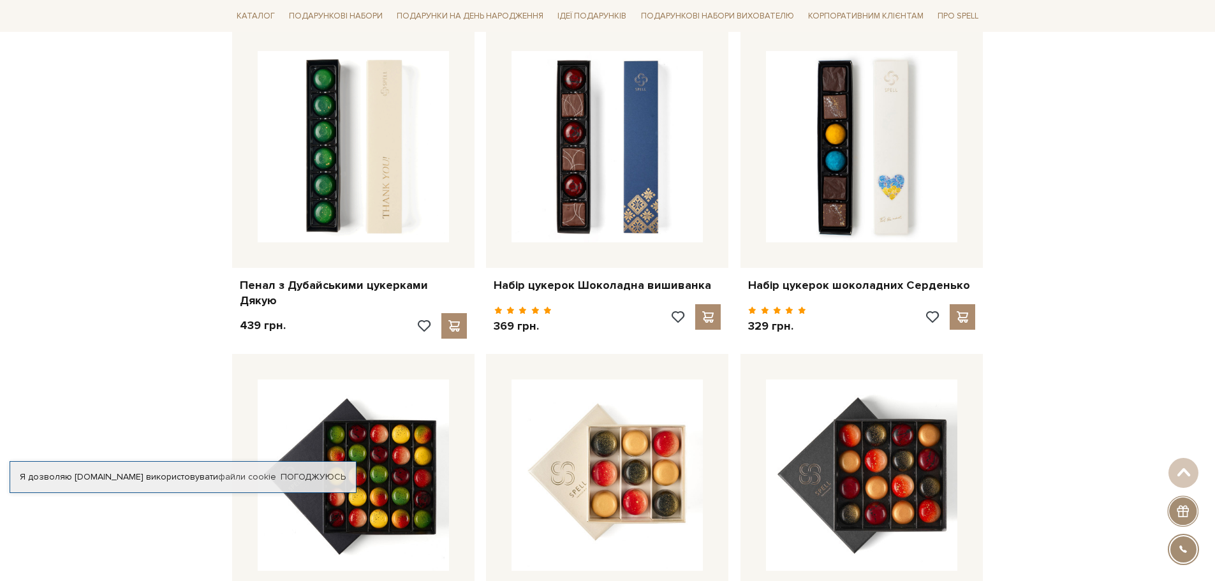
scroll to position [638, 0]
